Goal: Task Accomplishment & Management: Use online tool/utility

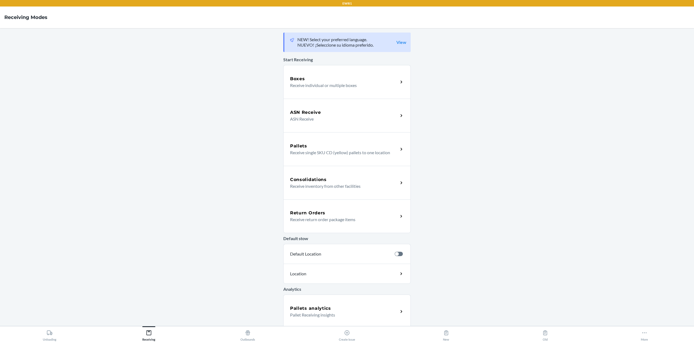
scroll to position [36, 0]
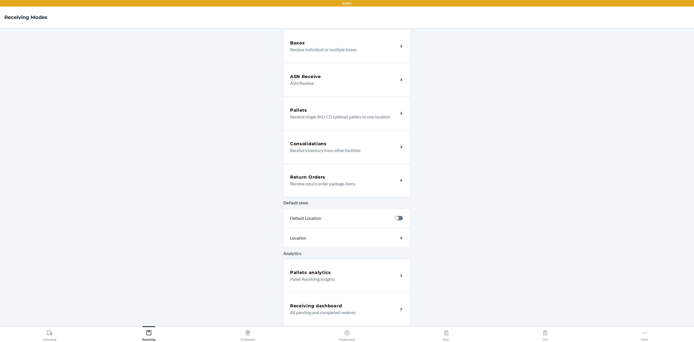
click at [366, 277] on p "Pallet Receiving insights" at bounding box center [342, 279] width 104 height 7
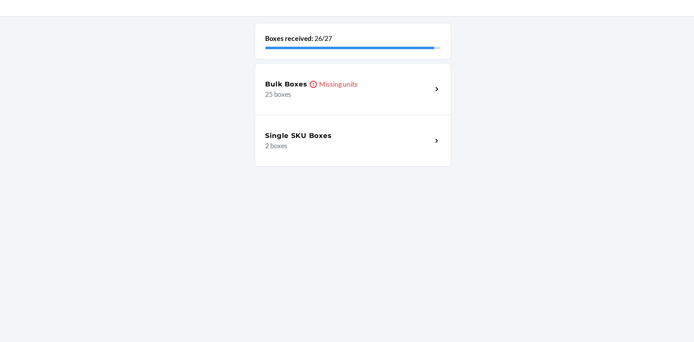
click at [359, 79] on p "25 boxes" at bounding box center [342, 79] width 104 height 7
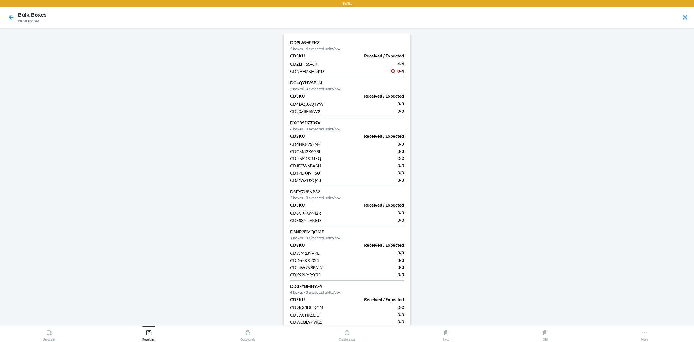
click at [306, 42] on p "DD9LA96FFKZ" at bounding box center [347, 42] width 114 height 7
copy p "DD9LA96FFKZ"
click at [11, 17] on icon at bounding box center [11, 17] width 5 height 5
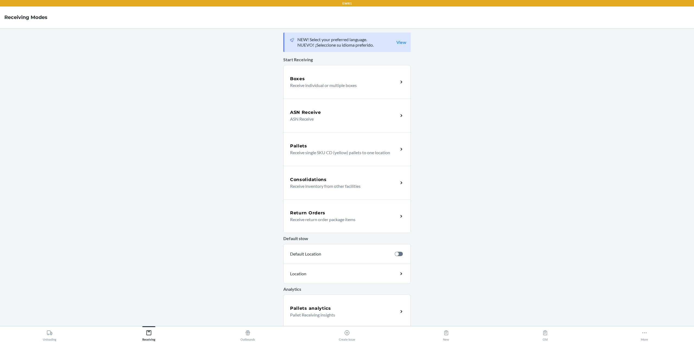
scroll to position [36, 0]
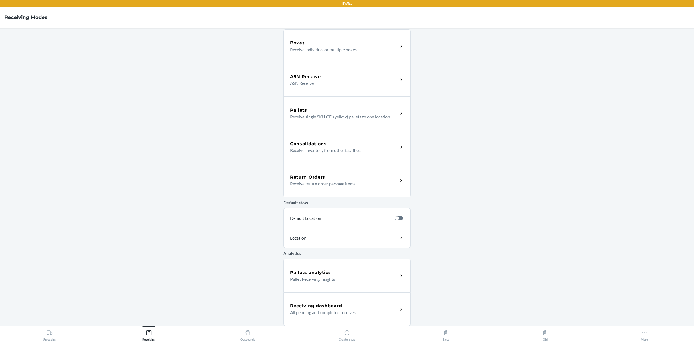
click at [299, 314] on p "All pending and completed receives" at bounding box center [342, 312] width 104 height 7
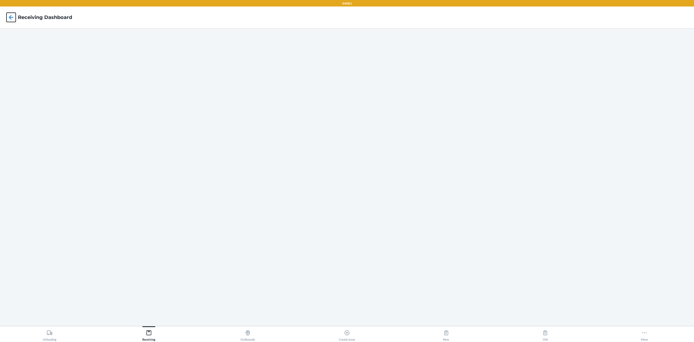
click at [11, 17] on icon at bounding box center [11, 17] width 5 height 5
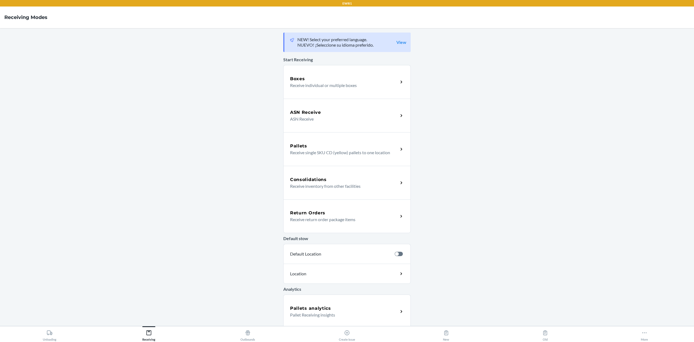
click at [168, 51] on main "NEW! Select your preferred language. NUEVO! ¡Seleccione su idioma preferido. Vi…" at bounding box center [347, 177] width 694 height 298
click at [283, 81] on div "Boxes Receive individual or multiple boxes" at bounding box center [346, 82] width 127 height 34
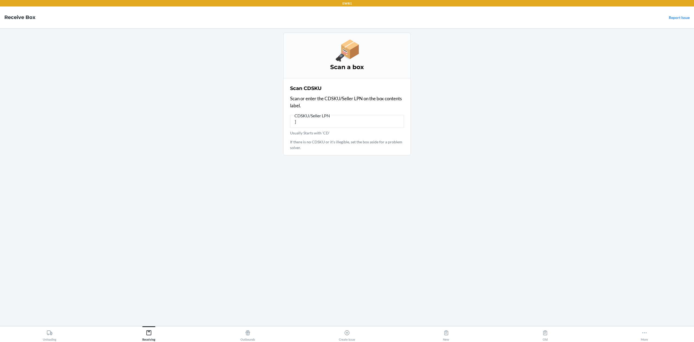
type input "]"
click at [280, 81] on main "Scan a box Scan CDSKU Scan or enter the CDSKU/Seller LPN on the box contents la…" at bounding box center [347, 177] width 694 height 298
click at [138, 331] on button "Receiving" at bounding box center [148, 333] width 99 height 15
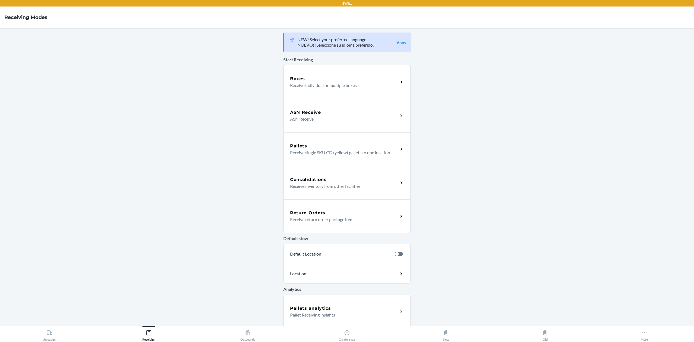
click at [342, 86] on p "Receive individual or multiple boxes" at bounding box center [342, 85] width 104 height 7
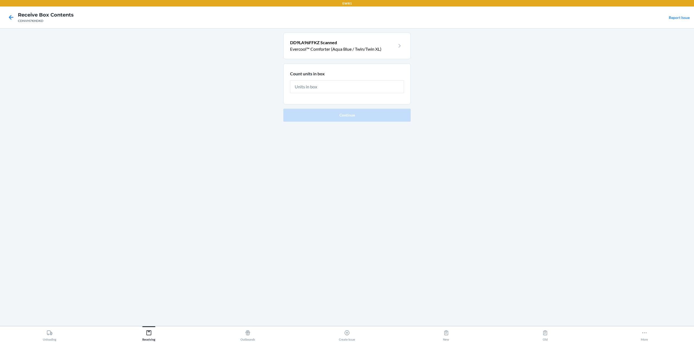
type input "4"
click button "Continue" at bounding box center [346, 114] width 127 height 13
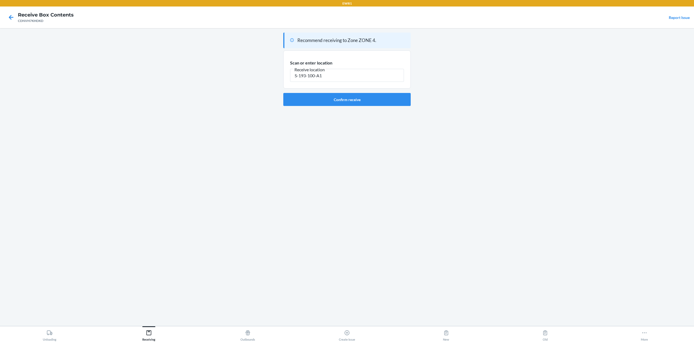
type input "S-193-100-A1"
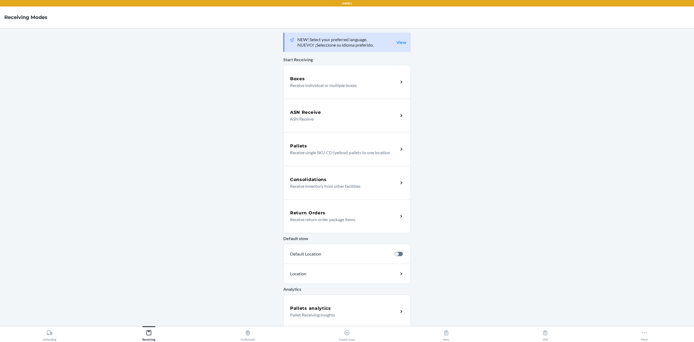
click at [50, 132] on main "NEW! Select your preferred language. NUEVO! ¡Seleccione su idioma preferido. Vi…" at bounding box center [347, 177] width 694 height 298
